Goal: Communication & Community: Answer question/provide support

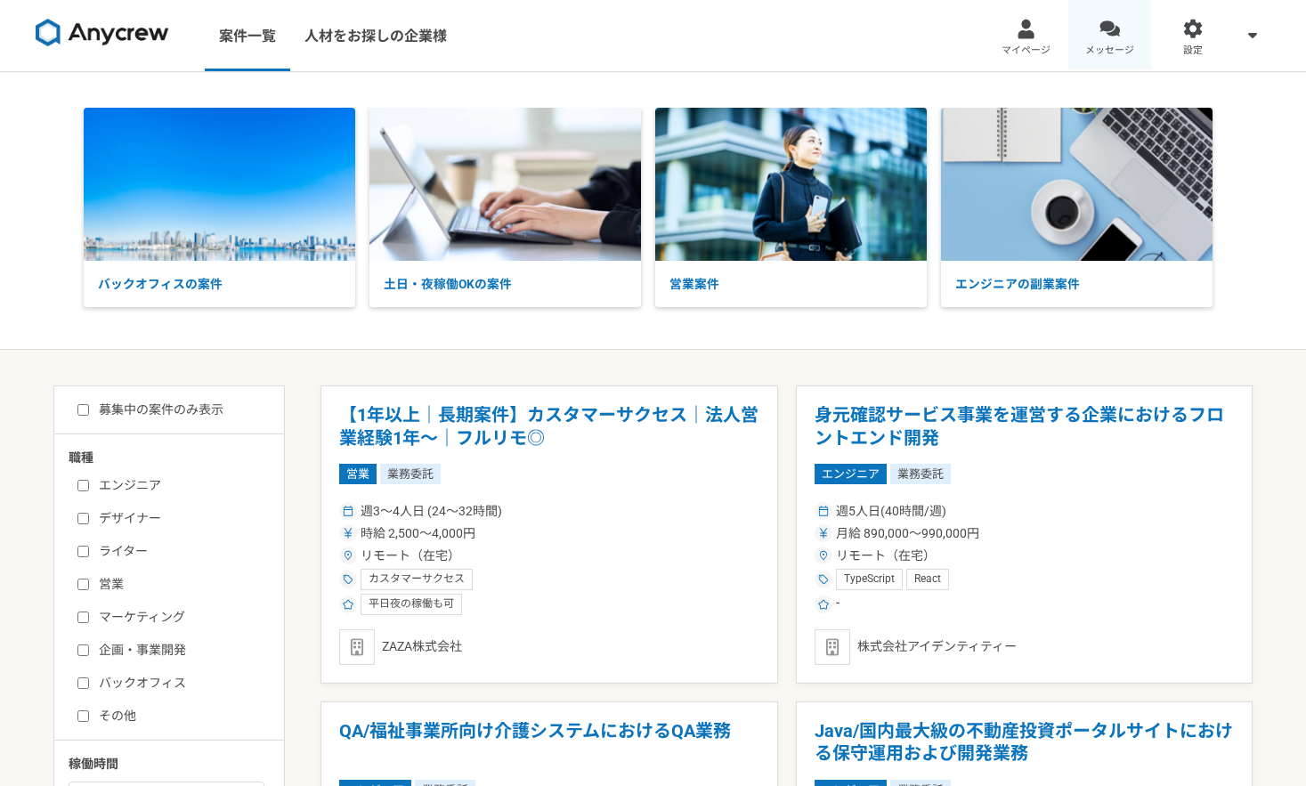
click at [1110, 46] on span "メッセージ" at bounding box center [1110, 51] width 49 height 14
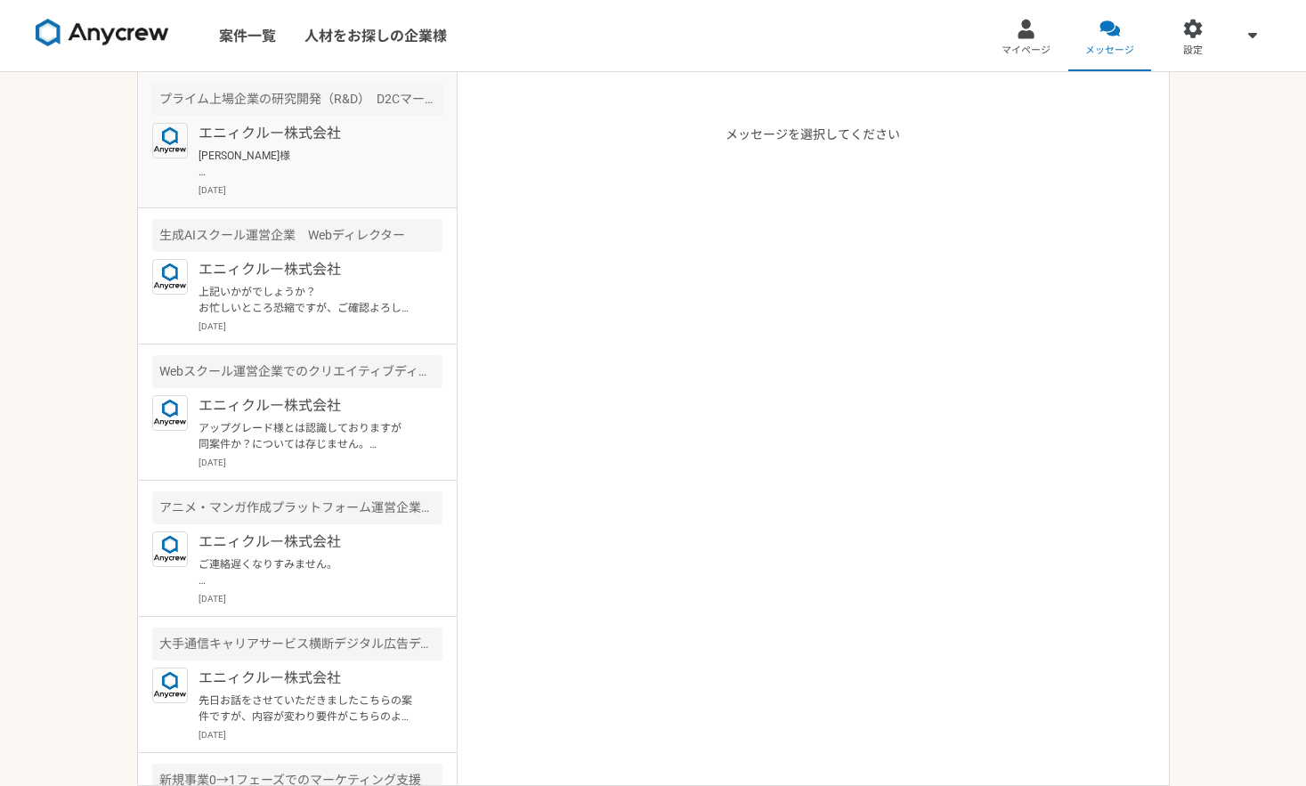
click at [391, 161] on p "[PERSON_NAME]様 突然のご連絡失礼します。 Anycrewの[PERSON_NAME]と申します。 サービスのご利用、ありがとうございます。 プロ…" at bounding box center [309, 164] width 220 height 32
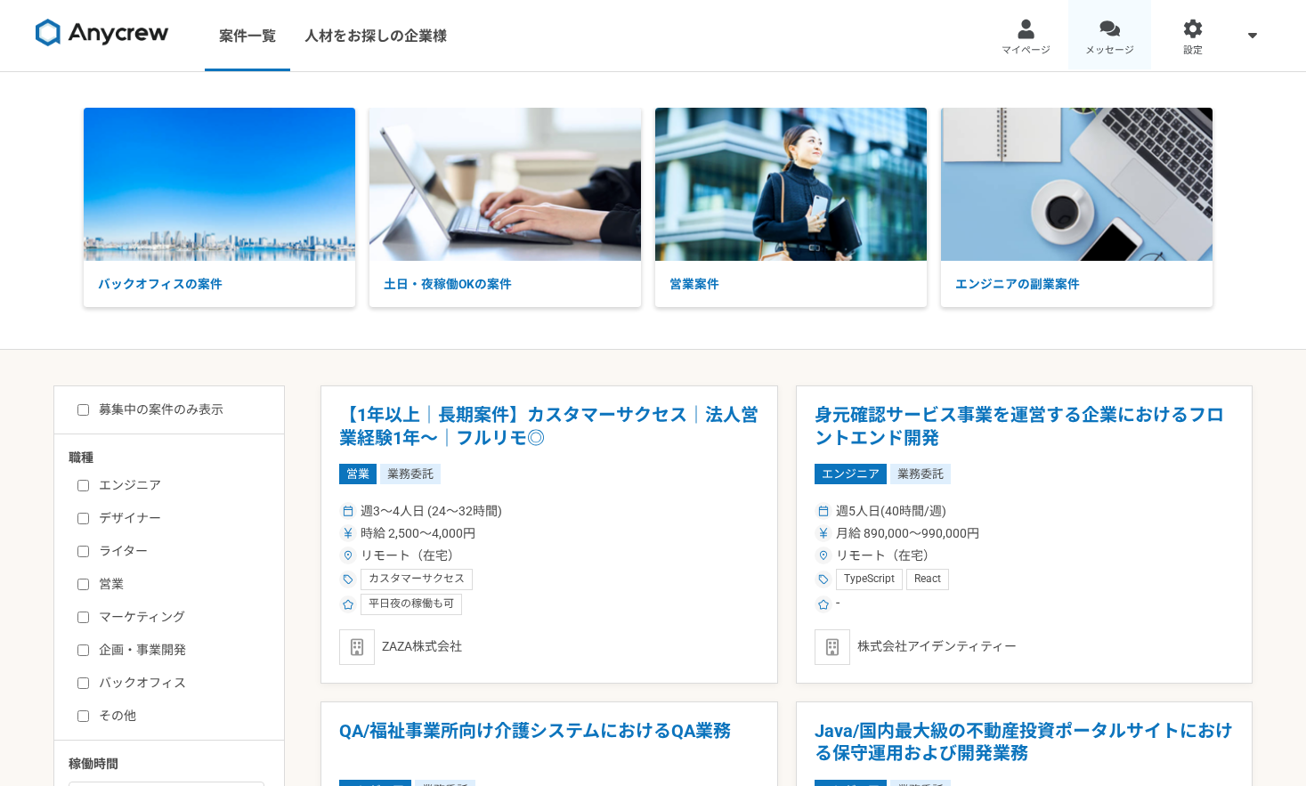
click at [1108, 33] on div at bounding box center [1110, 29] width 20 height 20
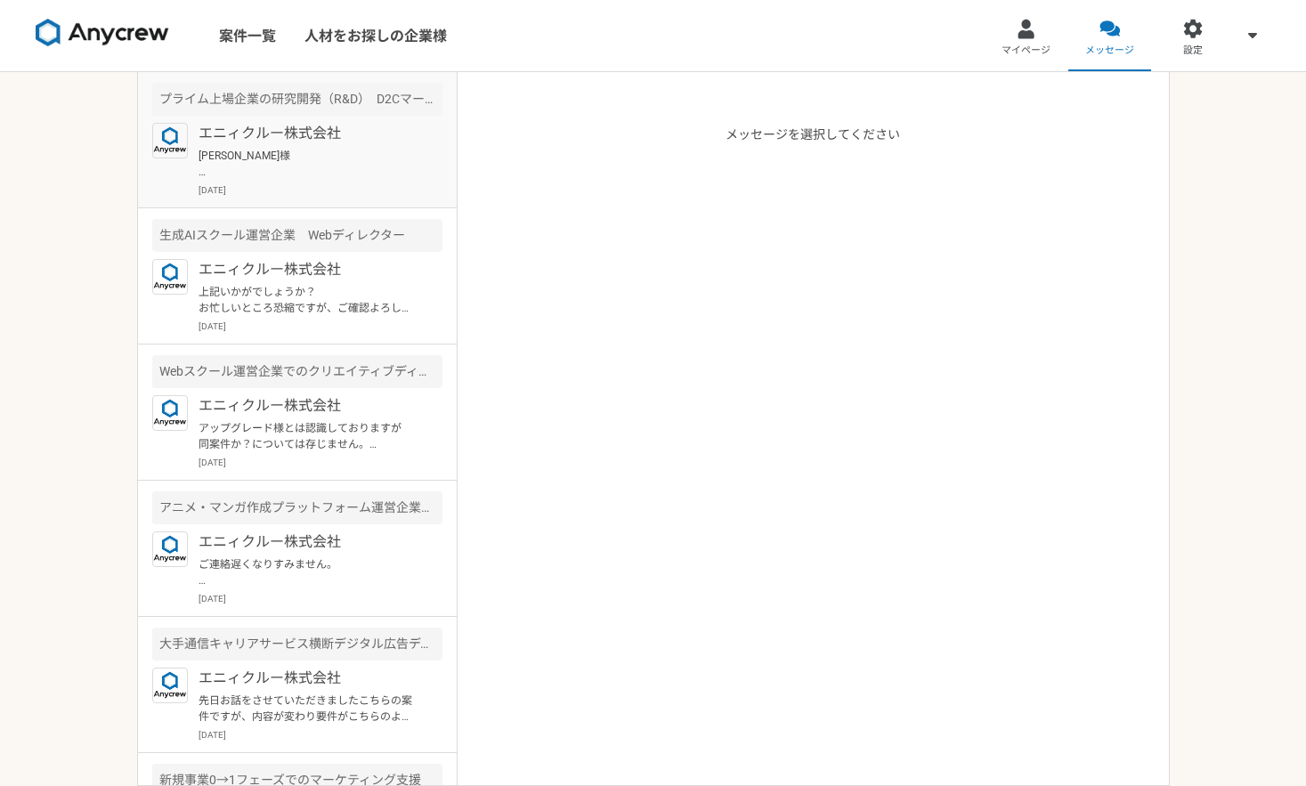
click at [394, 174] on p "[PERSON_NAME]様 突然のご連絡失礼します。 Anycrewの[PERSON_NAME]と申します。 サービスのご利用、ありがとうございます。 プロ…" at bounding box center [309, 164] width 220 height 32
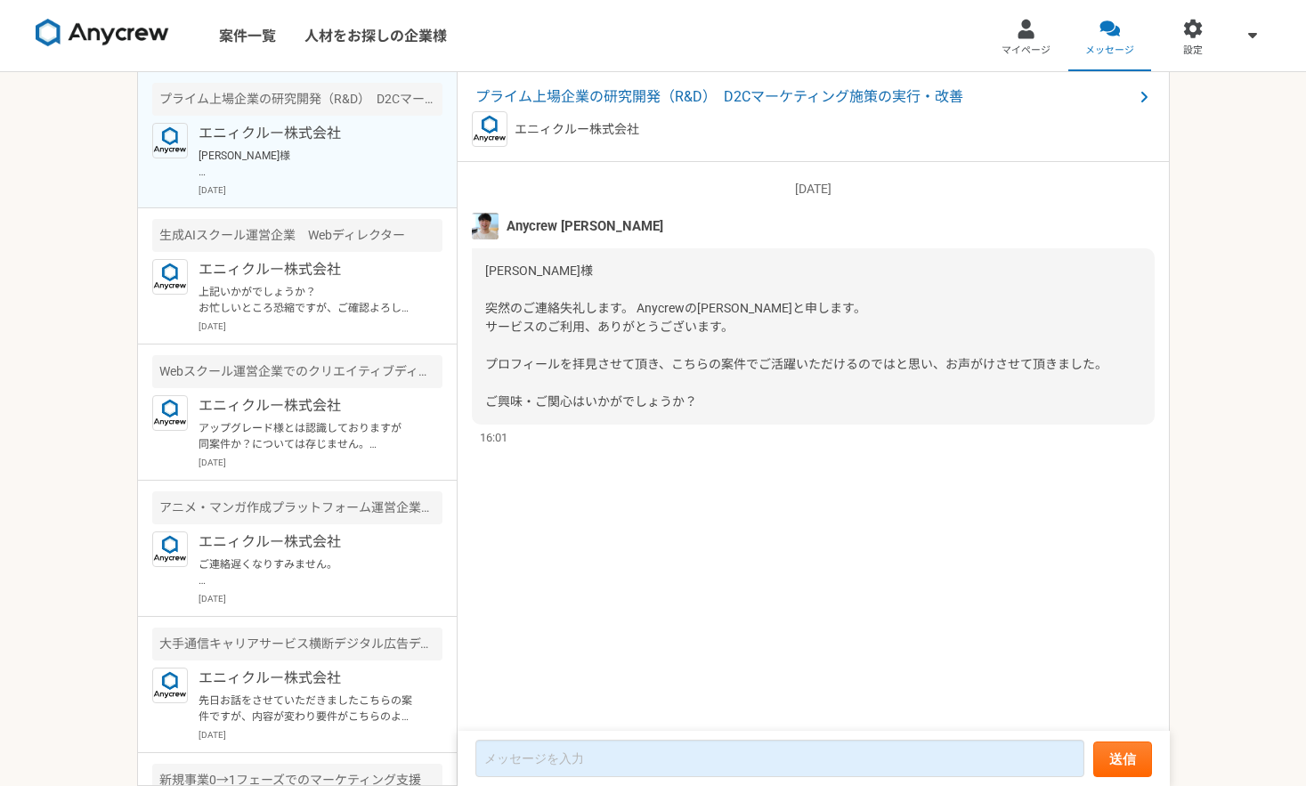
click at [139, 29] on img at bounding box center [103, 33] width 134 height 28
